Goal: Task Accomplishment & Management: Complete application form

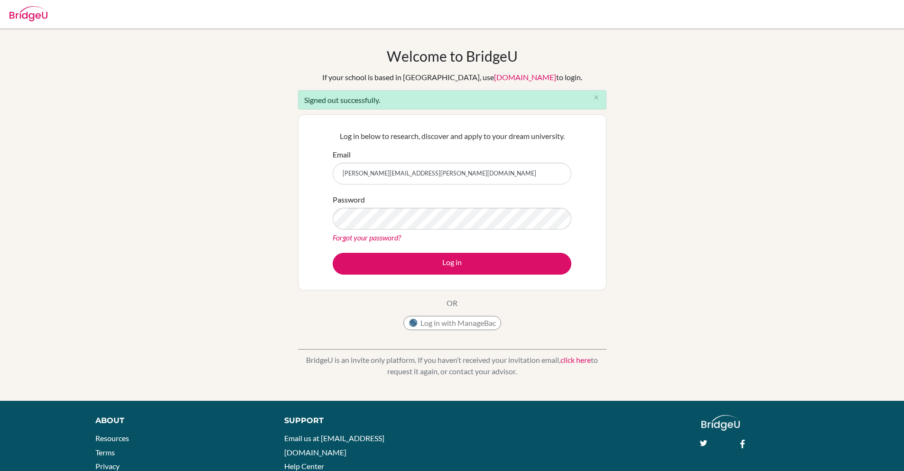
click at [371, 173] on input "sanchita+kim@bridge-u.com" at bounding box center [452, 174] width 239 height 22
type input "sanchita@bridge-u.com"
click at [333, 253] on button "Log in" at bounding box center [452, 264] width 239 height 22
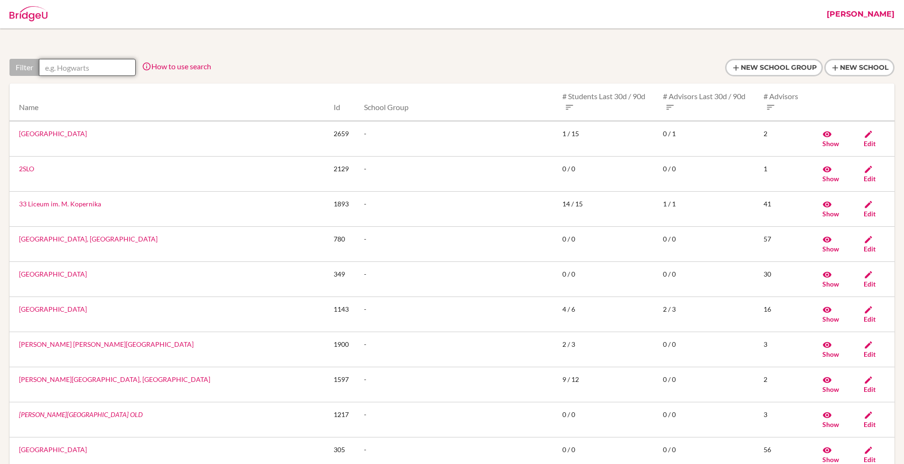
click at [115, 63] on input "text" at bounding box center [87, 67] width 97 height 17
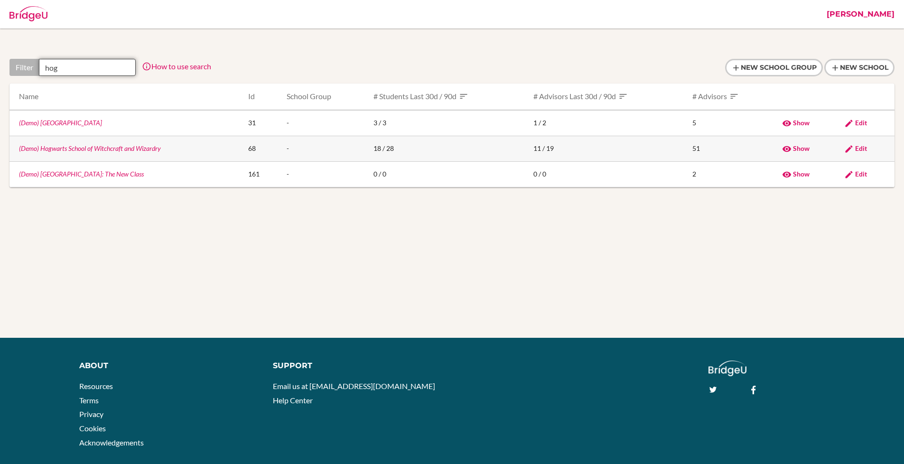
type input "hog"
click at [71, 145] on link "(Demo) Hogwarts School of Witchcraft and Wizardry" at bounding box center [90, 148] width 142 height 8
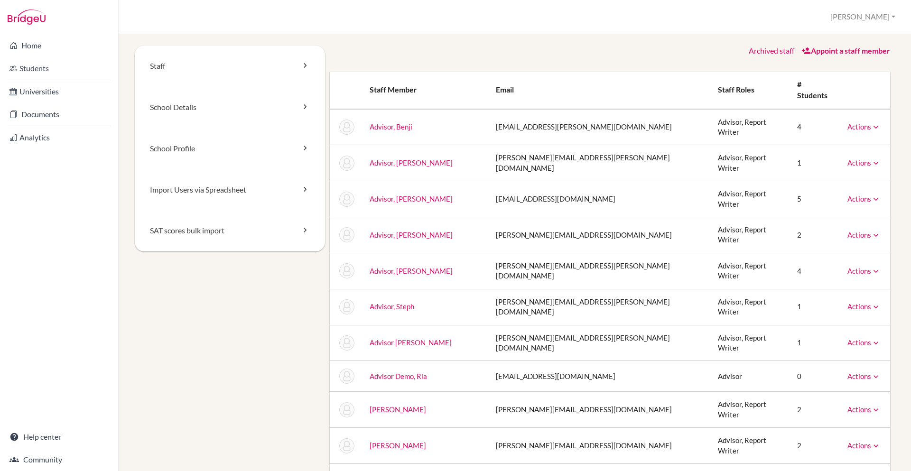
click at [823, 52] on link "Appoint a staff member" at bounding box center [846, 50] width 89 height 9
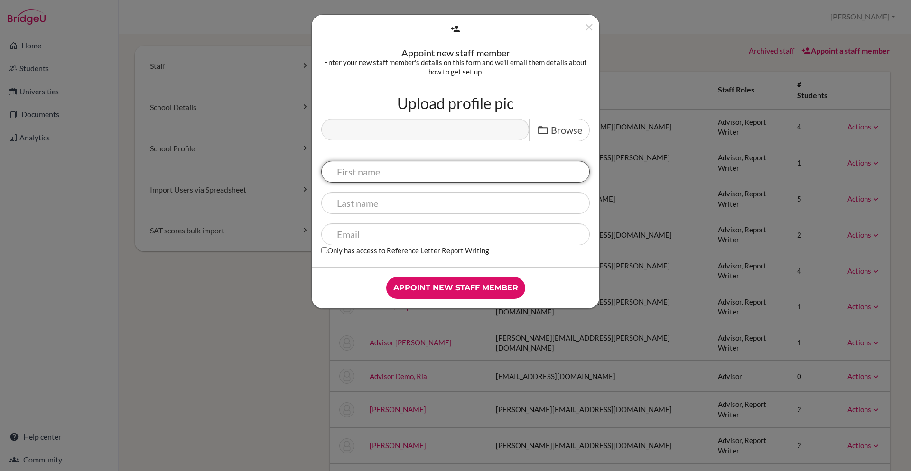
click at [418, 178] on input "text" at bounding box center [455, 172] width 269 height 22
click at [371, 80] on div "Appoint new staff member Enter your new staff member's details on this form and…" at bounding box center [456, 51] width 288 height 72
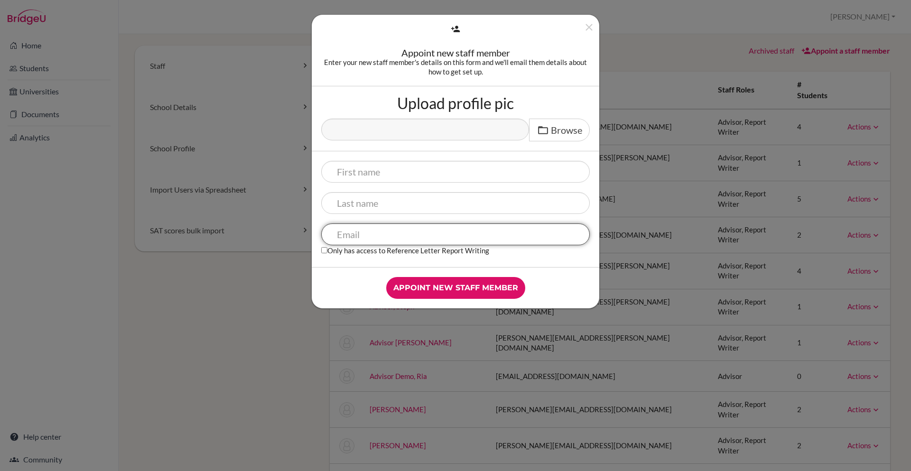
click at [354, 233] on input "text" at bounding box center [455, 235] width 269 height 22
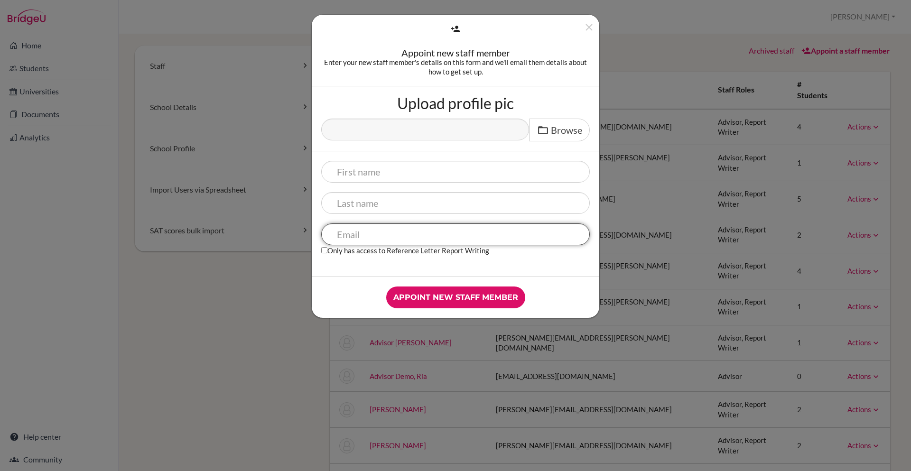
paste input "[PERSON_NAME][EMAIL_ADDRESS][PERSON_NAME][DOMAIN_NAME]"
click at [383, 236] on input "vidhu.singh@cialfo.com.sg" at bounding box center [455, 235] width 269 height 22
type input "vidhu.singh+advisor@cialfo.com.sg"
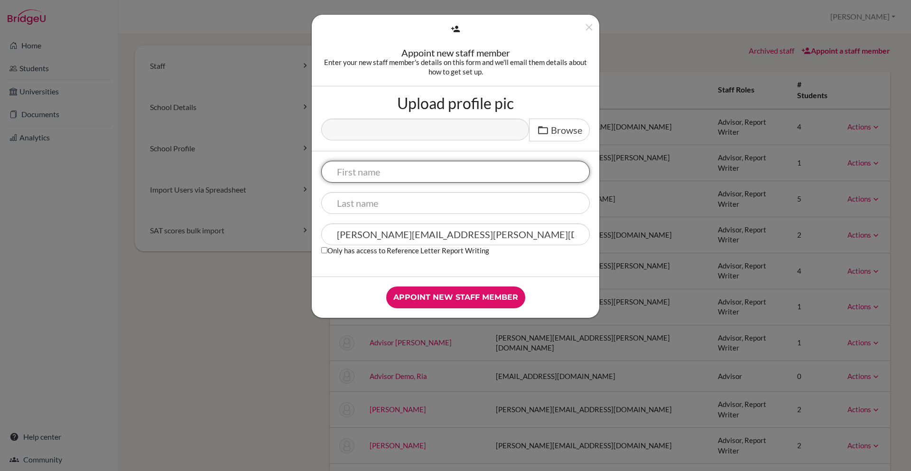
click at [396, 172] on input "text" at bounding box center [455, 172] width 269 height 22
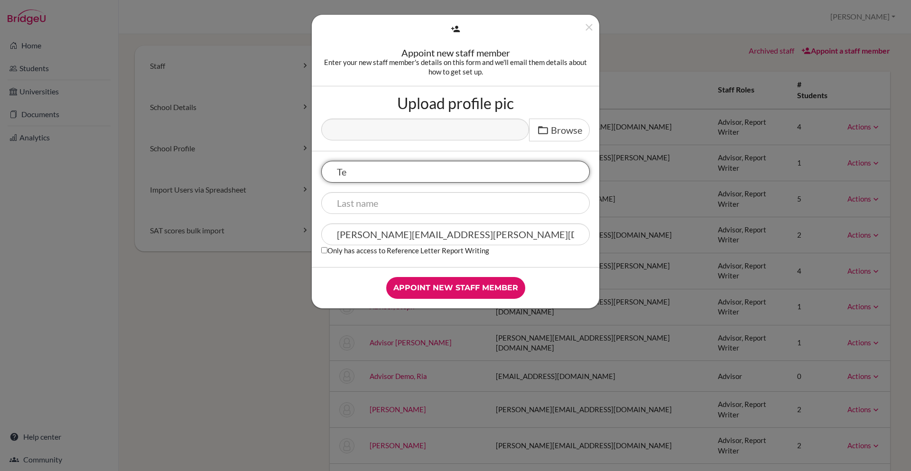
type input "T"
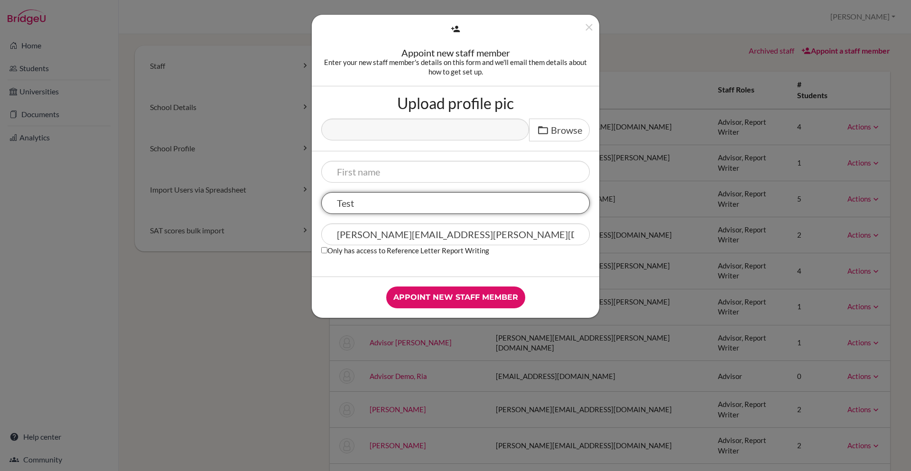
click at [379, 208] on input "Test" at bounding box center [455, 203] width 269 height 22
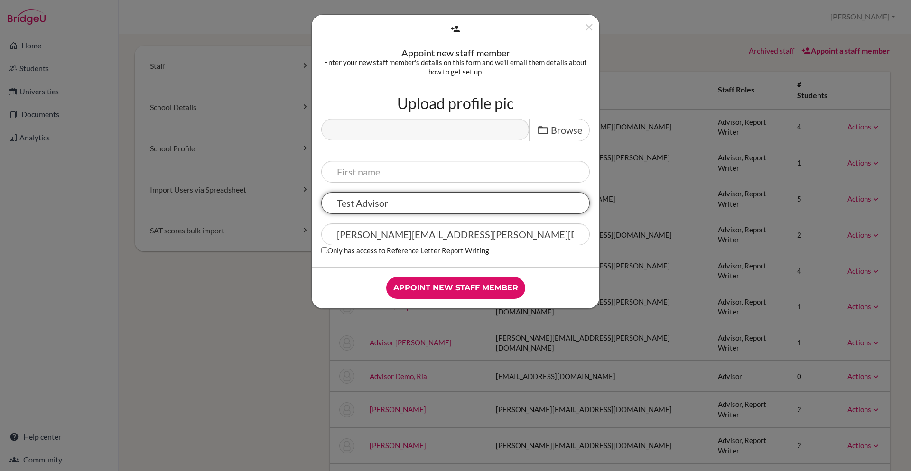
type input "Test Advisor"
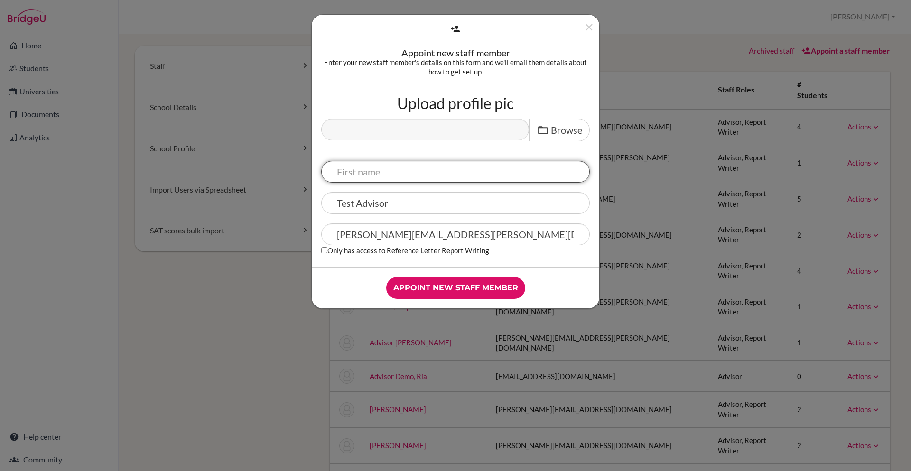
click at [416, 177] on input "text" at bounding box center [455, 172] width 269 height 22
click at [588, 29] on icon "Close" at bounding box center [589, 27] width 12 height 12
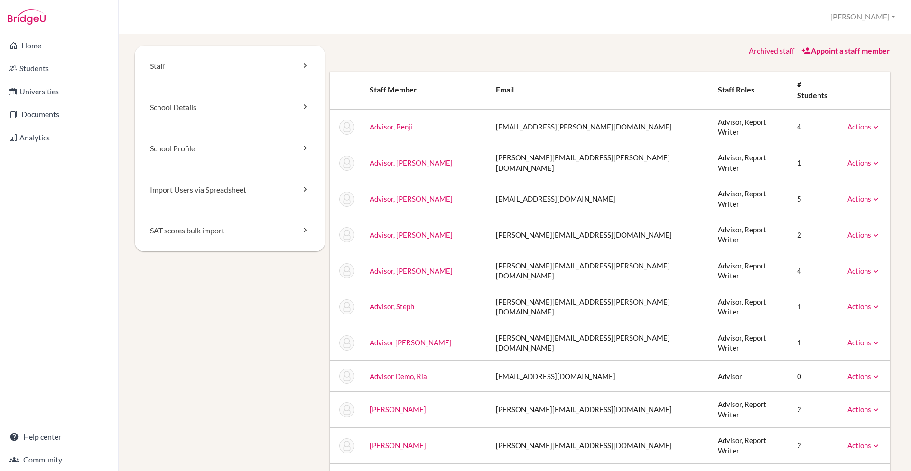
click at [849, 42] on div "Staff School Details School Profile Import Users via Spreadsheet SAT scores bul…" at bounding box center [515, 252] width 793 height 437
click at [851, 49] on link "Appoint a staff member" at bounding box center [846, 50] width 89 height 9
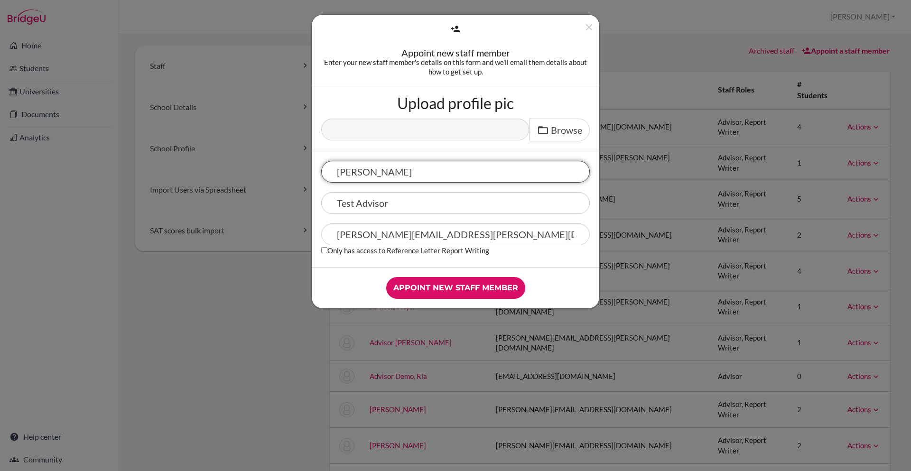
click at [357, 171] on input "Vidhu" at bounding box center [455, 172] width 269 height 22
click at [407, 165] on input "Vidhu" at bounding box center [455, 172] width 269 height 22
click at [403, 173] on input "Vidhu" at bounding box center [455, 172] width 269 height 22
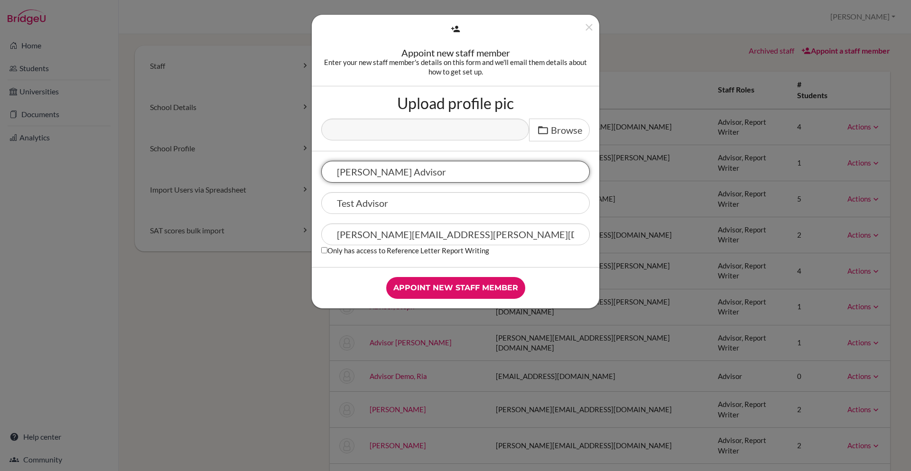
type input "Vidhu Advisor"
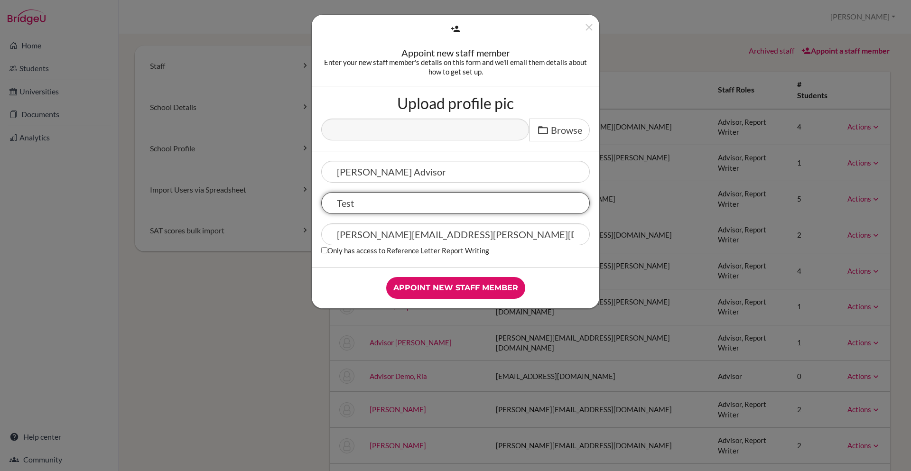
type input "Test"
click at [431, 143] on div "Upload profile pic Browse" at bounding box center [456, 118] width 288 height 65
click at [444, 300] on div "Appoint new staff member" at bounding box center [456, 288] width 288 height 41
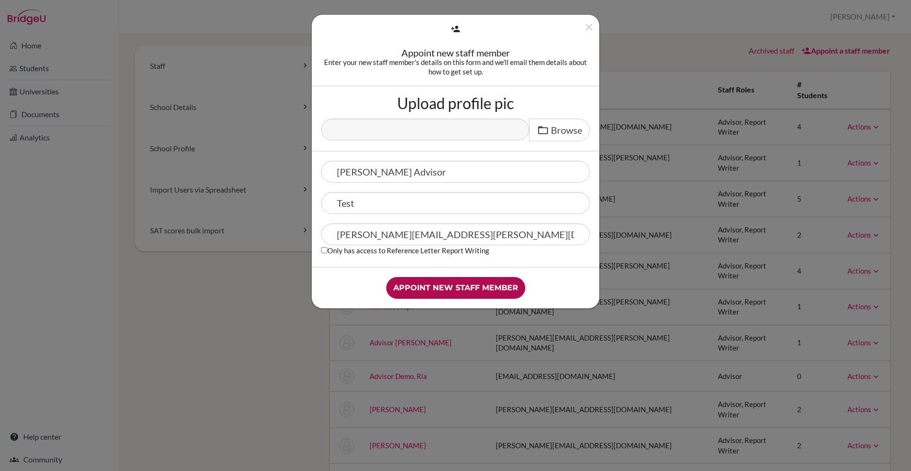
click at [446, 295] on input "Appoint new staff member" at bounding box center [455, 288] width 139 height 22
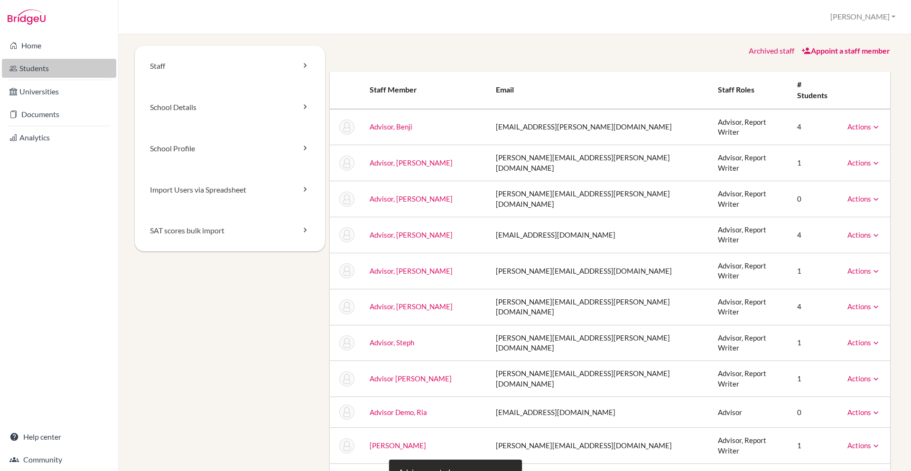
click at [41, 65] on link "Students" at bounding box center [59, 68] width 114 height 19
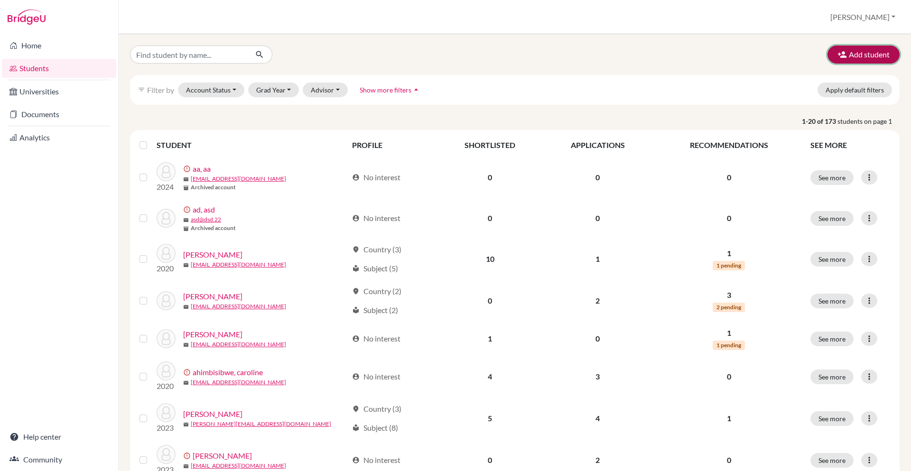
click at [869, 51] on button "Add student" at bounding box center [864, 55] width 72 height 18
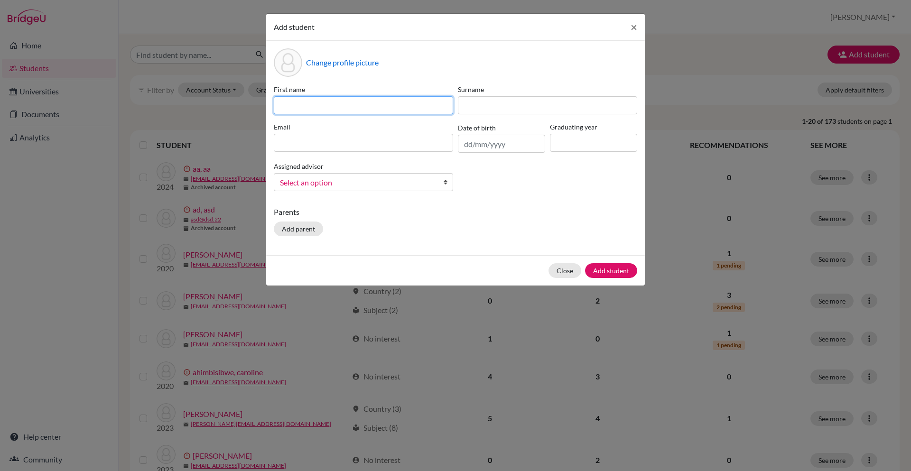
click at [356, 103] on input at bounding box center [363, 105] width 179 height 18
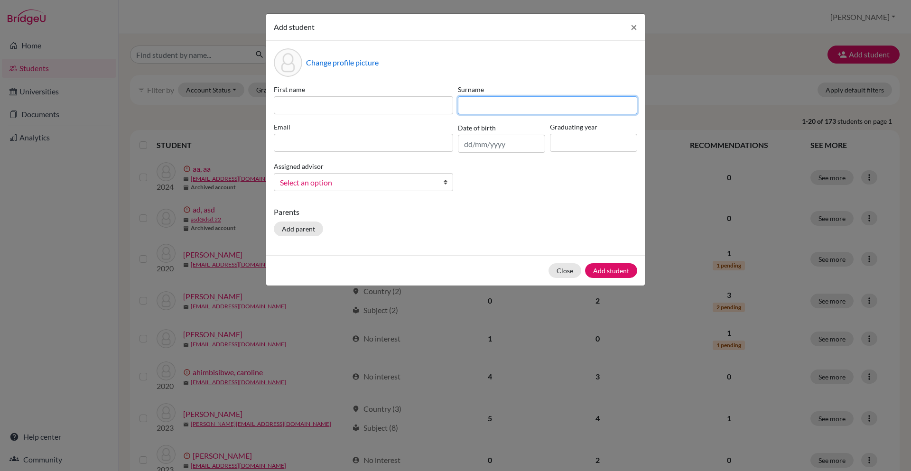
click at [508, 108] on input at bounding box center [547, 105] width 179 height 18
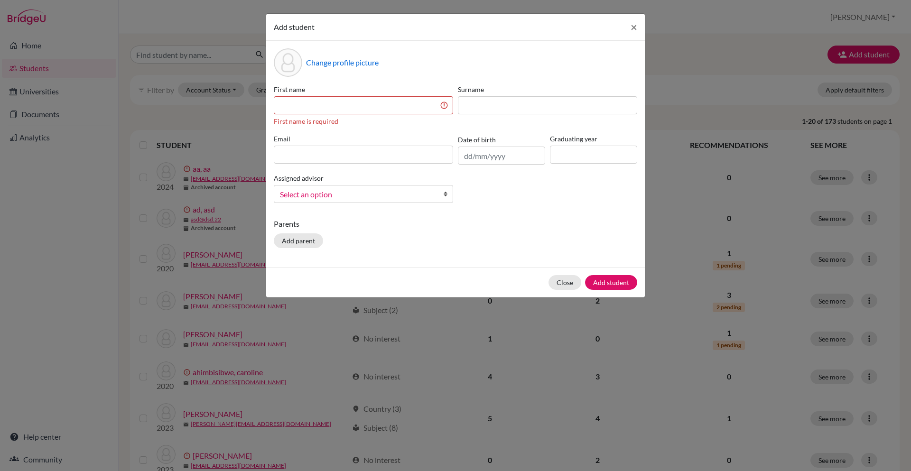
click at [478, 80] on div "Change profile picture First name First name is required Surname Email Date of …" at bounding box center [455, 154] width 379 height 226
click at [355, 152] on input at bounding box center [363, 155] width 179 height 18
paste input "vidhu.singh@cialfo.com.sg"
drag, startPoint x: 308, startPoint y: 108, endPoint x: 335, endPoint y: 157, distance: 55.9
click at [308, 109] on div "First name First name is required Surname Surname is required Email vidhu.singh…" at bounding box center [455, 147] width 368 height 126
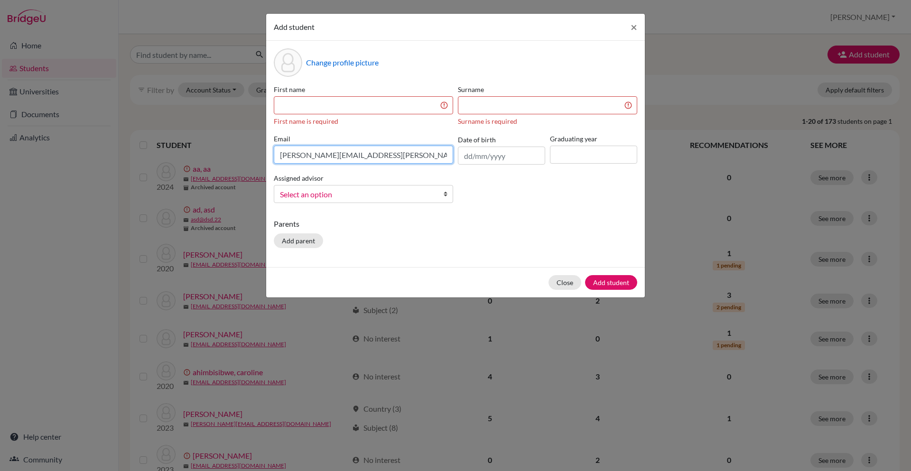
click at [318, 155] on input "vidhu.singh@cialfo.com.sg" at bounding box center [363, 155] width 179 height 18
type input "vidhu.singh+student@cialfo.com.sg"
click at [342, 112] on input at bounding box center [363, 105] width 179 height 18
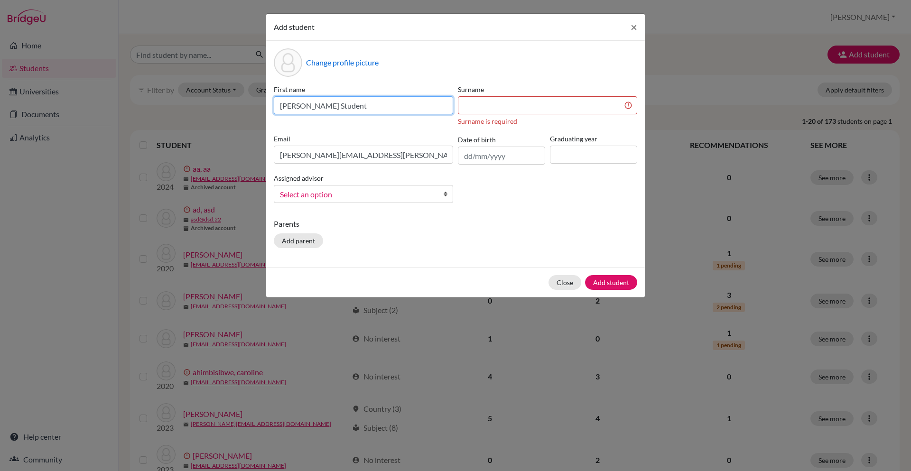
type input "Vidhu Student"
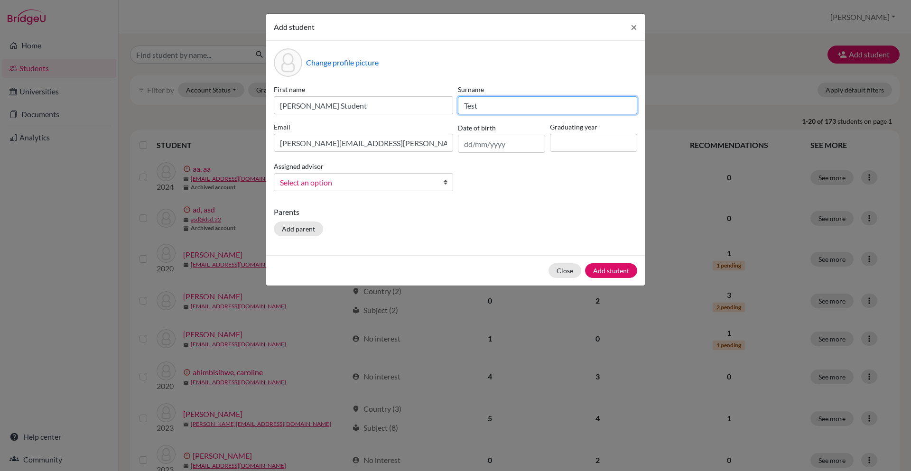
type input "Test"
click at [494, 211] on p "Parents" at bounding box center [456, 211] width 364 height 11
click at [626, 135] on input at bounding box center [593, 143] width 87 height 18
type input "2026"
click at [590, 194] on div "First name Vidhu Student Surname Test Email vidhu.singh+student@cialfo.com.sg D…" at bounding box center [455, 141] width 368 height 114
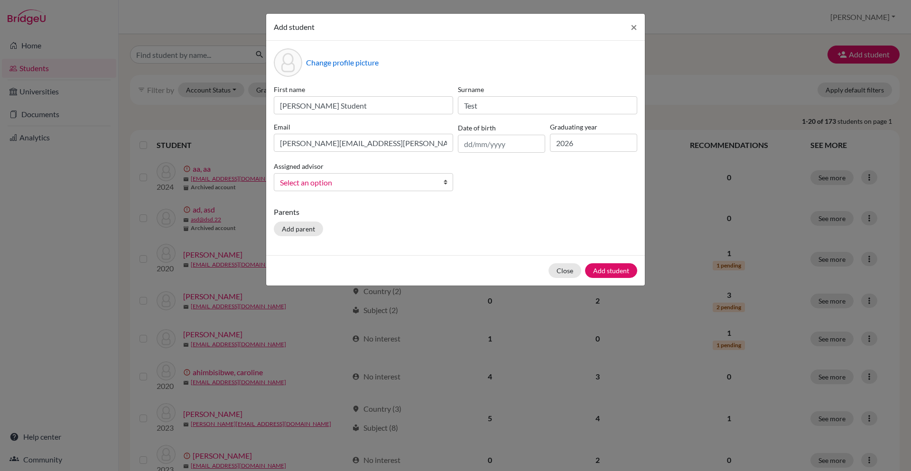
click at [407, 180] on span "Select an option" at bounding box center [357, 183] width 155 height 12
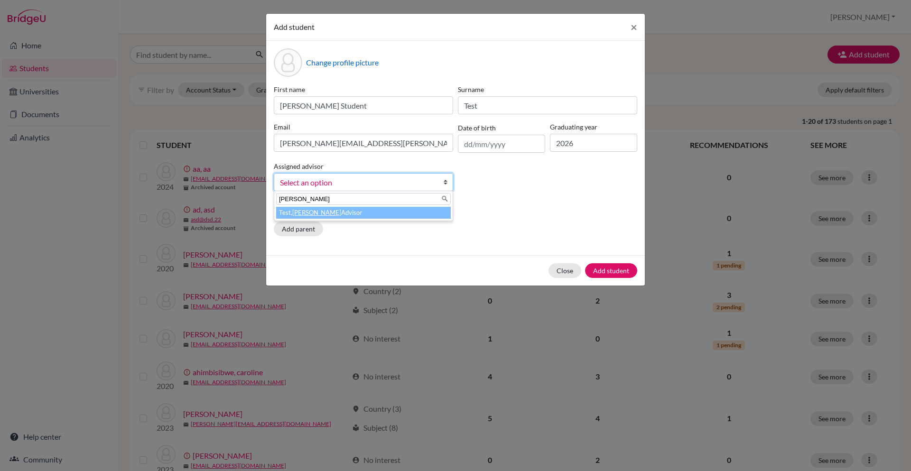
type input "vidhu"
click at [402, 220] on div "vidhu Test, Vidhu Advisor" at bounding box center [363, 206] width 179 height 30
click at [383, 214] on li "Test, Vidhu Advisor" at bounding box center [363, 213] width 175 height 12
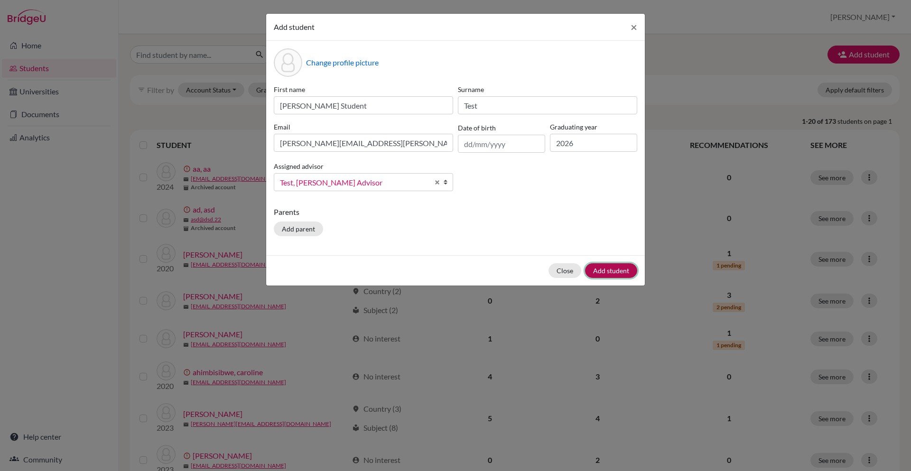
click at [617, 271] on button "Add student" at bounding box center [611, 270] width 52 height 15
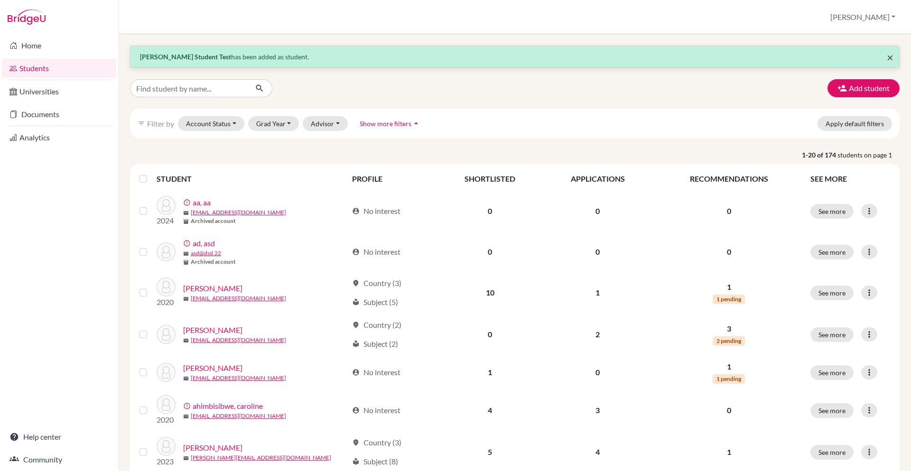
click at [887, 55] on span "×" at bounding box center [890, 57] width 7 height 14
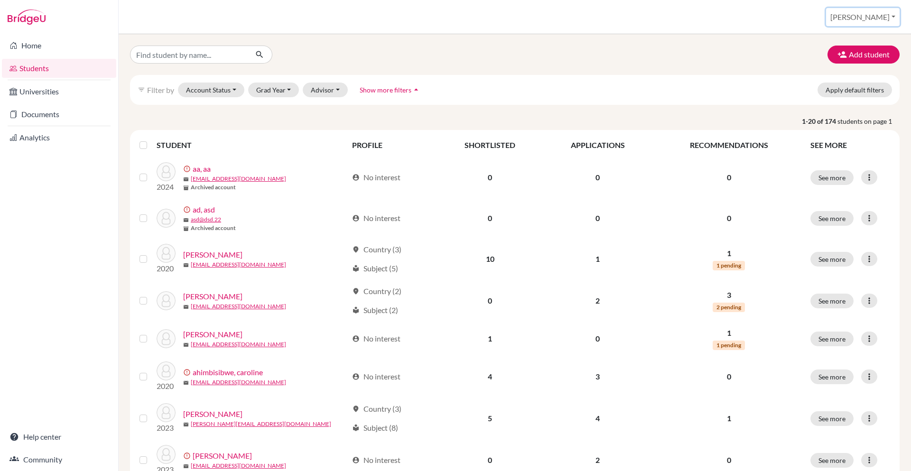
click at [887, 14] on button "Sanchita" at bounding box center [863, 17] width 74 height 18
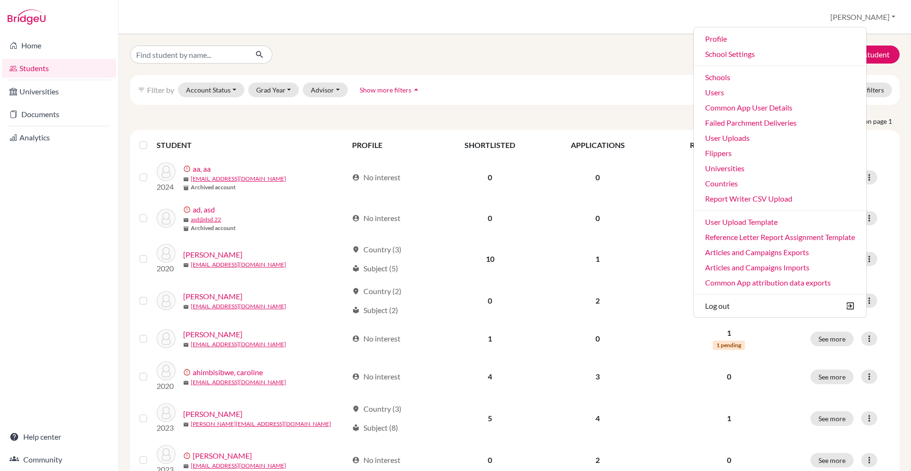
click at [531, 55] on div "Add student" at bounding box center [515, 55] width 784 height 18
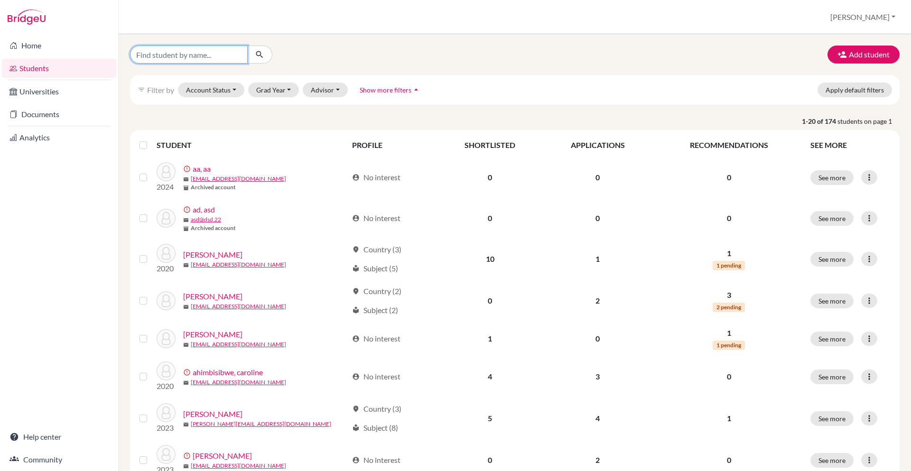
click at [225, 49] on input "Find student by name..." at bounding box center [189, 55] width 118 height 18
type input "vidhu"
click button "submit" at bounding box center [259, 55] width 25 height 18
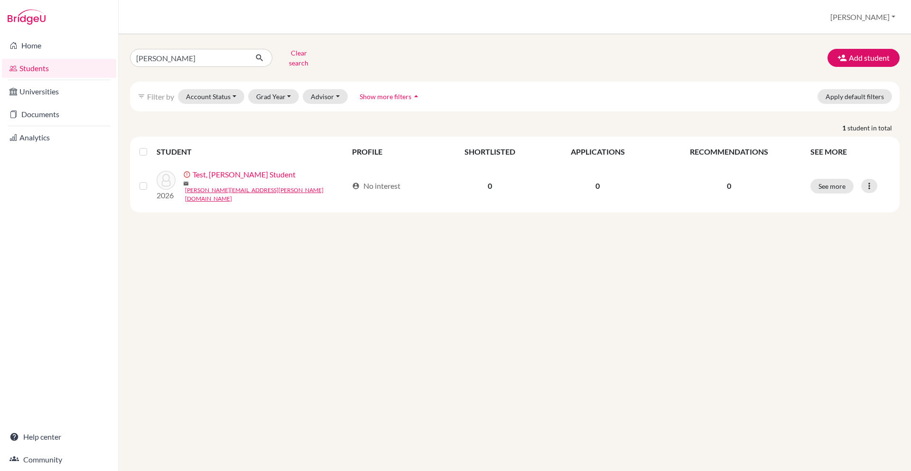
click at [447, 50] on div "vidhu Clear search Add student" at bounding box center [515, 58] width 784 height 25
click at [890, 20] on button "Sanchita" at bounding box center [863, 17] width 74 height 18
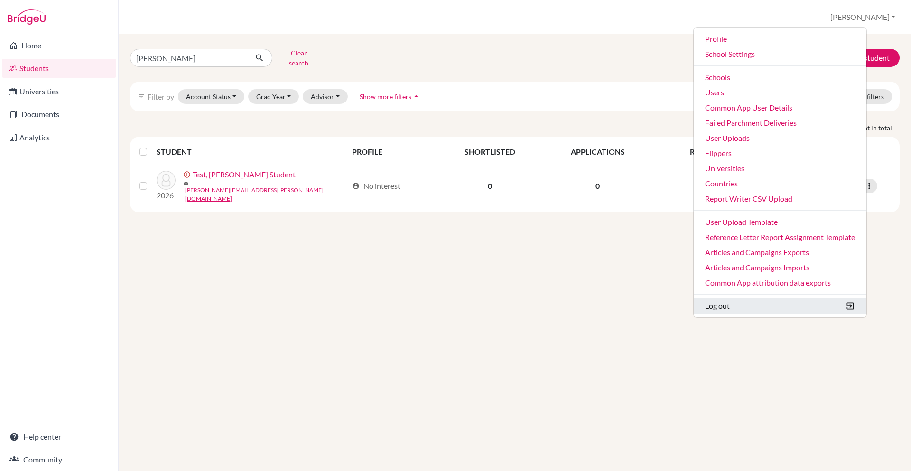
click at [764, 303] on button "Log out" at bounding box center [780, 306] width 173 height 15
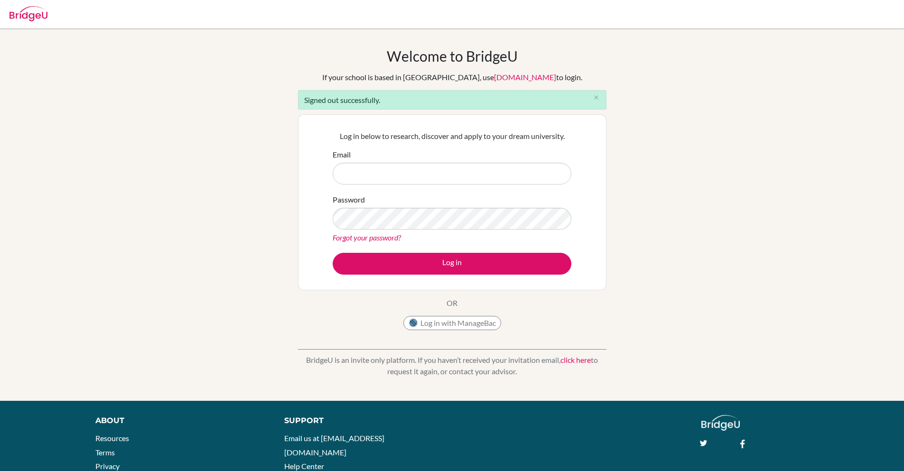
type input "[PERSON_NAME][EMAIL_ADDRESS][PERSON_NAME][DOMAIN_NAME]"
